Goal: Find specific page/section

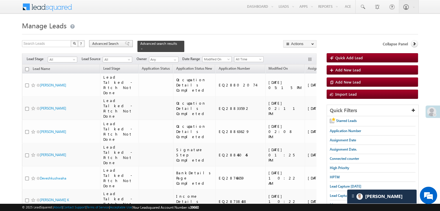
click at [125, 45] on span at bounding box center [127, 44] width 5 height 4
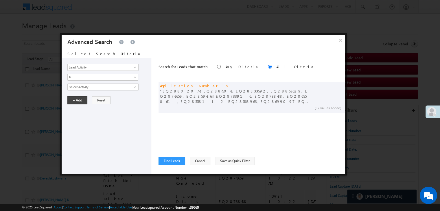
click at [171, 165] on div "Search for Leads that match Any Criteria All Criteria Note that the current tri…" at bounding box center [252, 116] width 187 height 116
click at [170, 161] on button "Find Leads" at bounding box center [172, 161] width 27 height 8
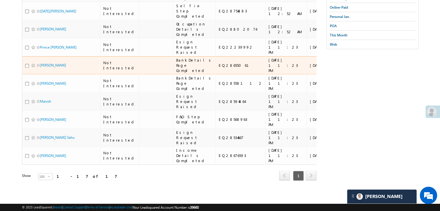
scroll to position [318, 0]
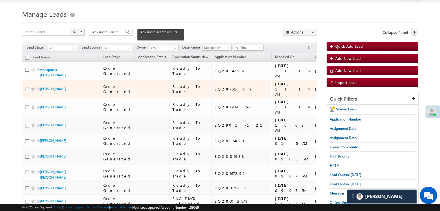
scroll to position [12, 0]
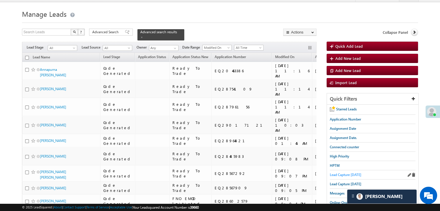
click at [340, 173] on span "Lead Capture [DATE]" at bounding box center [346, 175] width 32 height 4
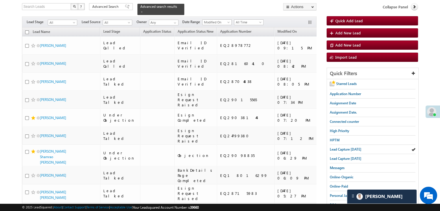
scroll to position [0, 0]
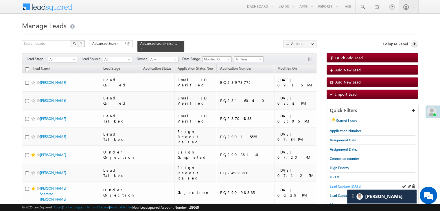
click at [339, 184] on span "Lead Capture [DATE]" at bounding box center [346, 186] width 32 height 4
click at [343, 186] on span "Lead Capture [DATE]" at bounding box center [346, 186] width 32 height 4
